Goal: Information Seeking & Learning: Learn about a topic

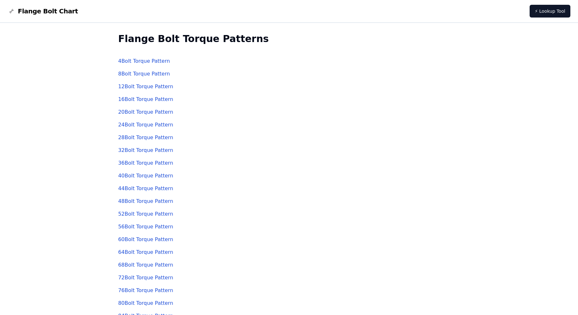
click at [145, 60] on link "4 Bolt Torque Pattern" at bounding box center [144, 61] width 52 height 6
click at [141, 59] on link "4 Bolt Torque Pattern" at bounding box center [144, 61] width 52 height 6
click at [143, 72] on link "8 Bolt Torque Pattern" at bounding box center [144, 74] width 52 height 6
click at [135, 86] on link "12 Bolt Torque Pattern" at bounding box center [145, 86] width 55 height 6
click at [139, 100] on link "16 Bolt Torque Pattern" at bounding box center [145, 99] width 55 height 6
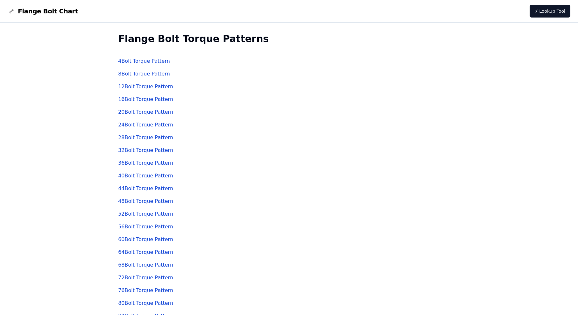
click at [143, 112] on link "20 Bolt Torque Pattern" at bounding box center [145, 112] width 55 height 6
